Goal: Find specific page/section: Find specific page/section

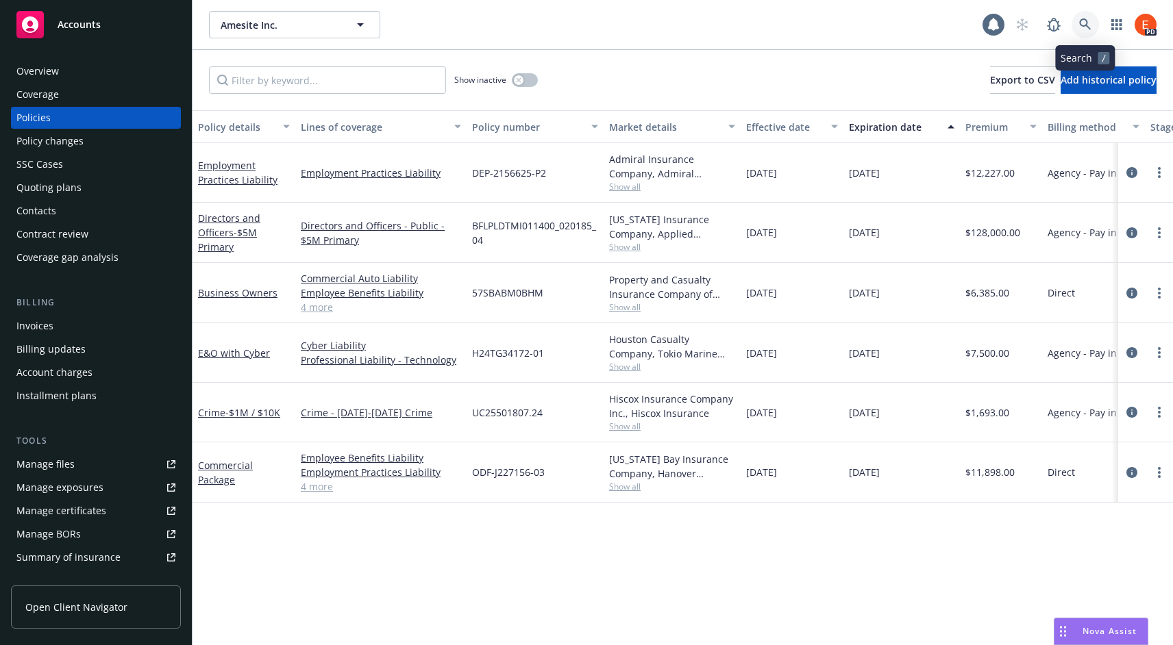
click at [1084, 24] on icon at bounding box center [1085, 24] width 12 height 12
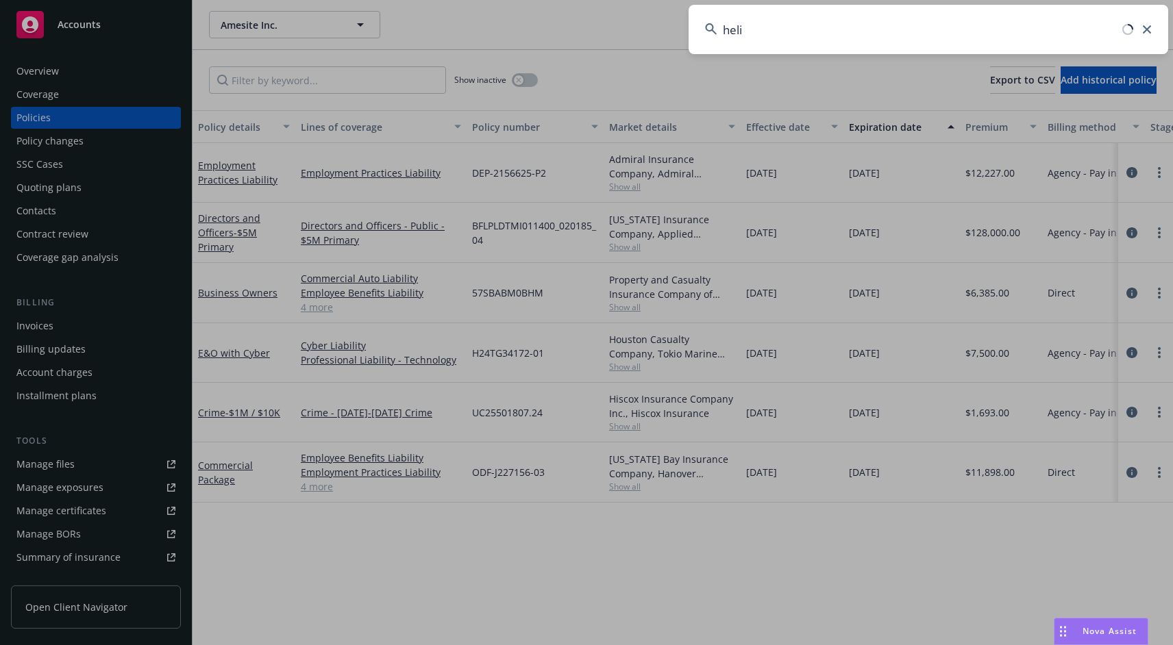
type input "helix"
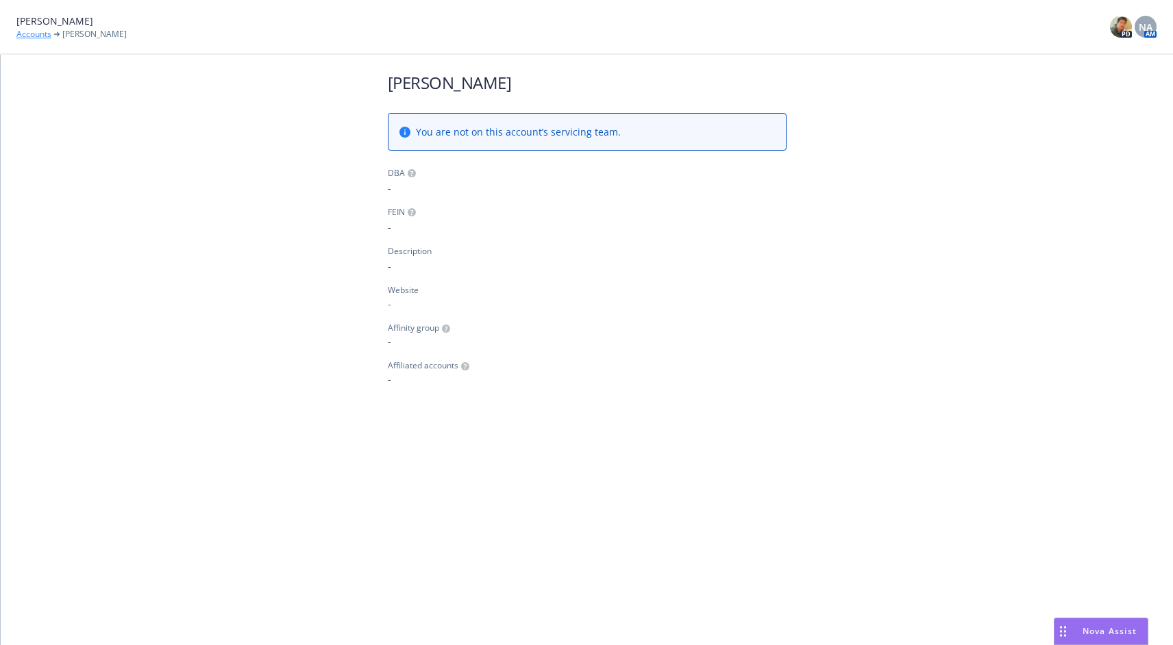
click at [26, 32] on link "Accounts" at bounding box center [33, 34] width 35 height 12
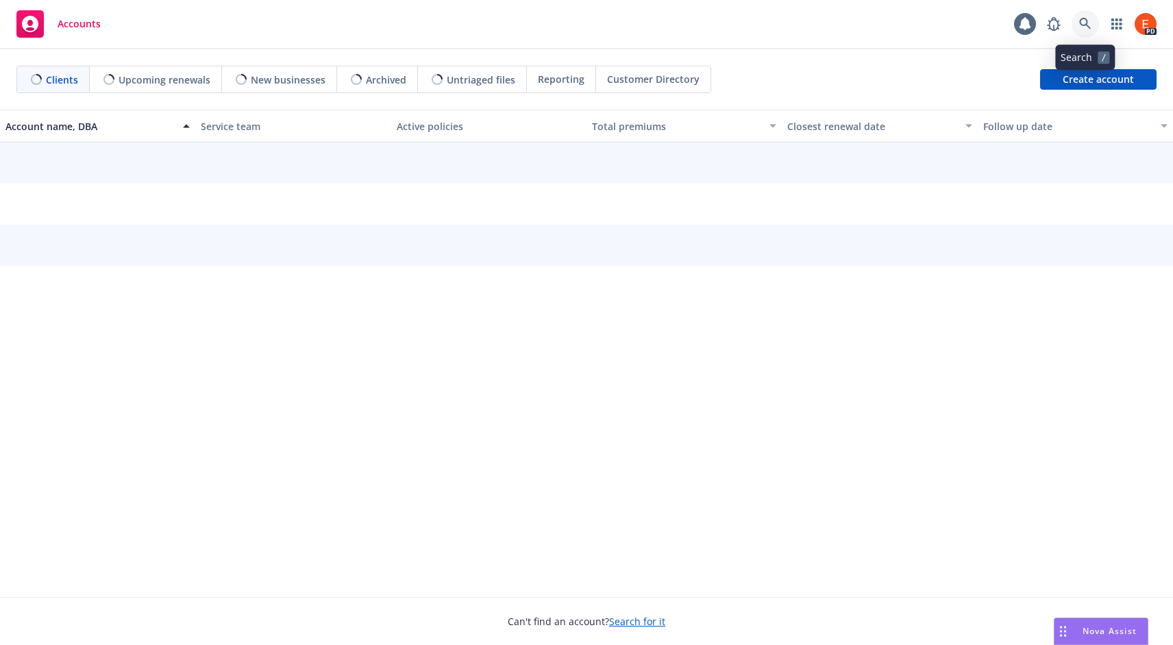
click at [1081, 24] on icon at bounding box center [1085, 24] width 12 height 12
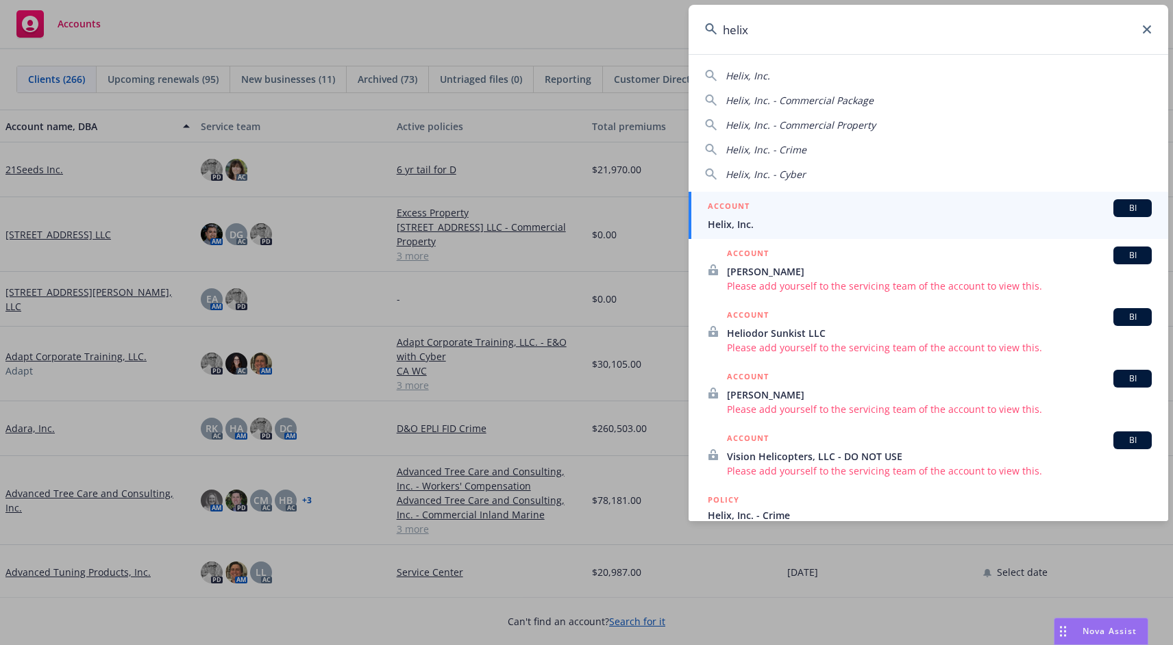
type input "helix"
click at [773, 218] on span "Helix, Inc." at bounding box center [930, 224] width 444 height 14
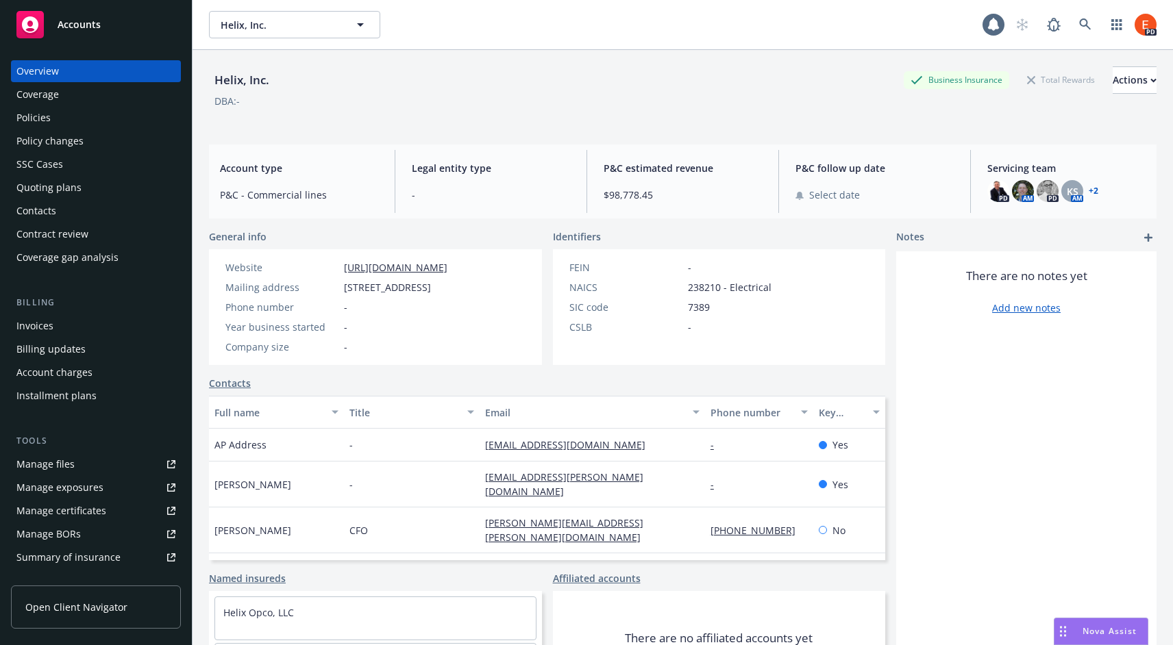
click at [34, 210] on div "Contacts" at bounding box center [36, 211] width 40 height 22
